Goal: Task Accomplishment & Management: Use online tool/utility

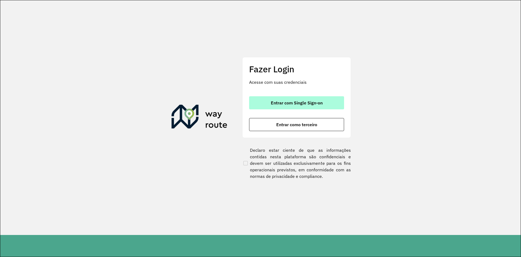
click at [306, 102] on span "Entrar com Single Sign-on" at bounding box center [297, 102] width 52 height 4
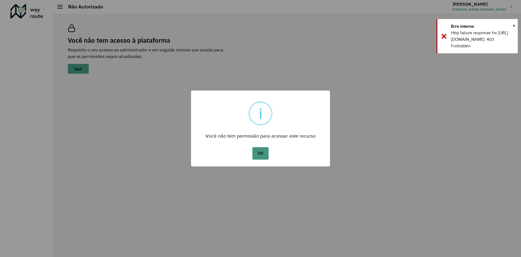
click at [261, 153] on button "OK" at bounding box center [260, 153] width 16 height 12
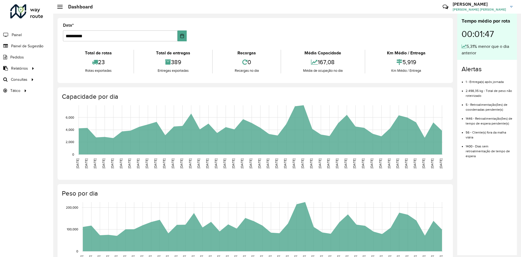
click at [303, 5] on hb-header "Dashboard Críticas? Dúvidas? Elogios? Sugestões? Entre em contato conosco! VIVI…" at bounding box center [287, 7] width 468 height 14
